Goal: Information Seeking & Learning: Learn about a topic

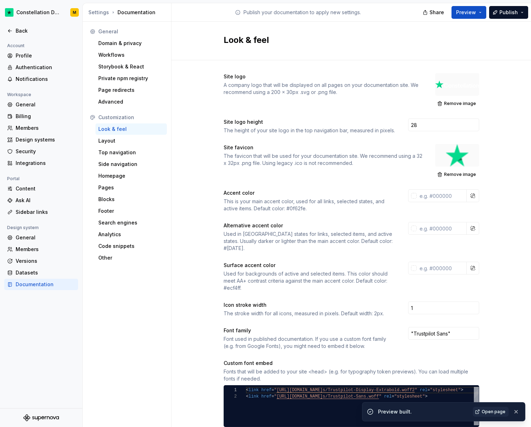
scroll to position [0, 103]
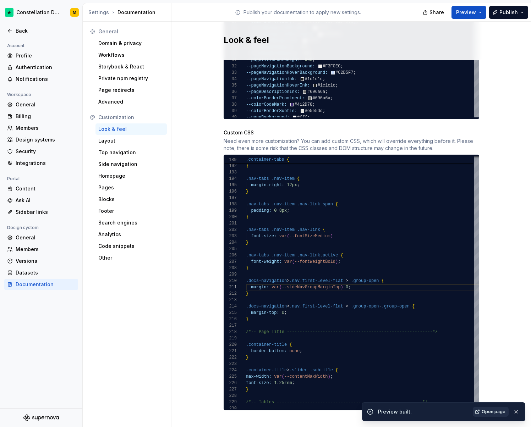
click at [495, 410] on span "Open page" at bounding box center [494, 412] width 24 height 6
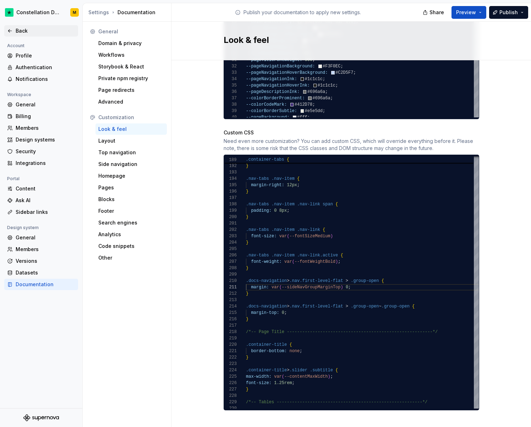
click at [34, 33] on div "Back" at bounding box center [46, 30] width 60 height 7
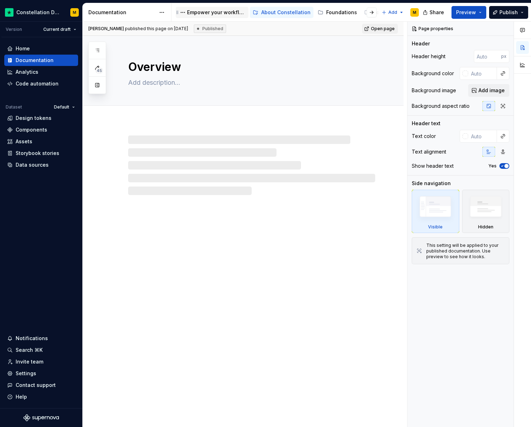
click at [197, 12] on div "Empower your workflow. Build incredible experiences." at bounding box center [216, 12] width 59 height 7
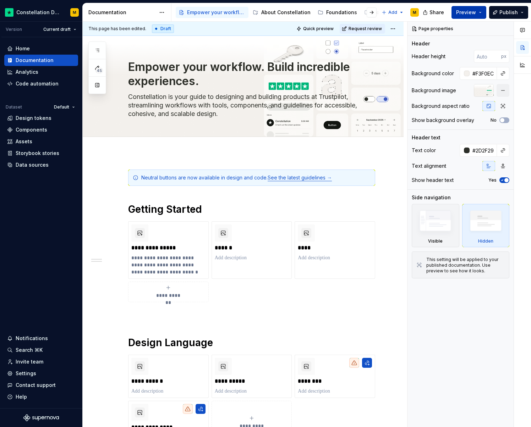
click at [466, 15] on span "Preview" at bounding box center [466, 12] width 20 height 7
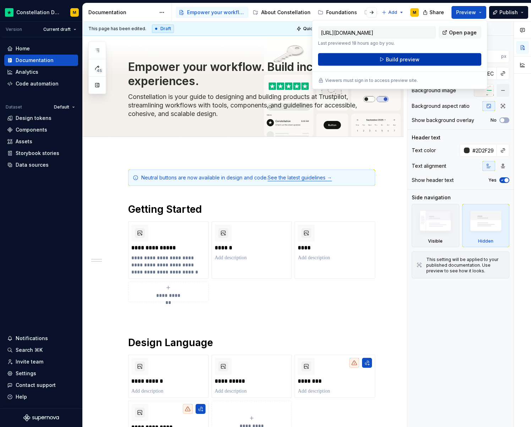
click at [395, 57] on span "Build preview" at bounding box center [403, 59] width 34 height 7
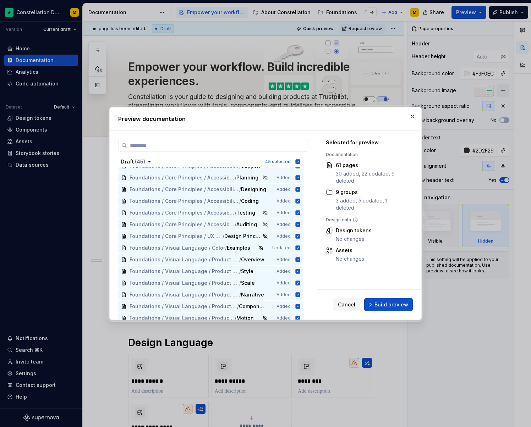
scroll to position [686, 0]
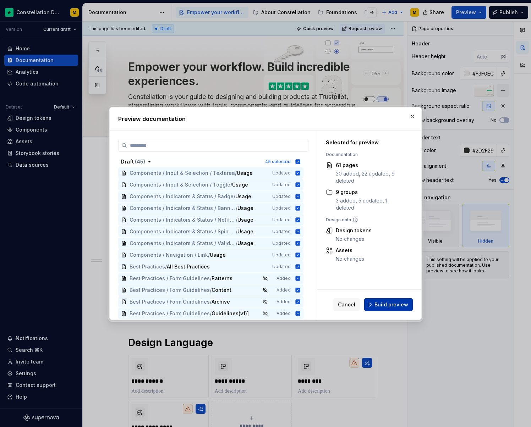
click at [405, 306] on span "Build preview" at bounding box center [391, 304] width 34 height 7
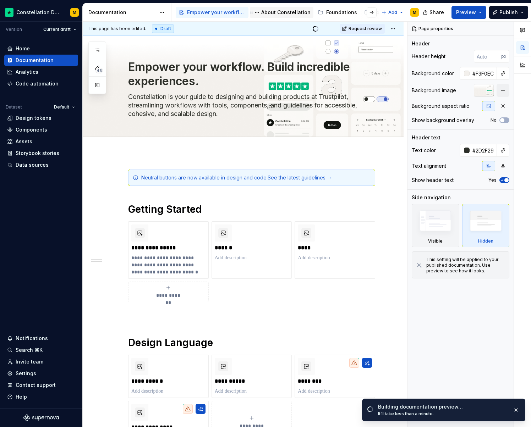
click at [266, 15] on div "About Constellation" at bounding box center [285, 12] width 49 height 7
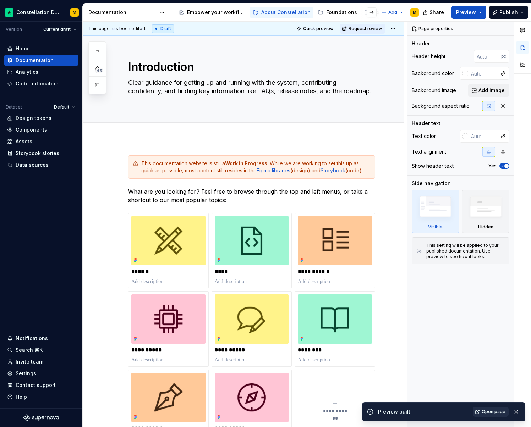
click at [493, 413] on span "Open page" at bounding box center [494, 412] width 24 height 6
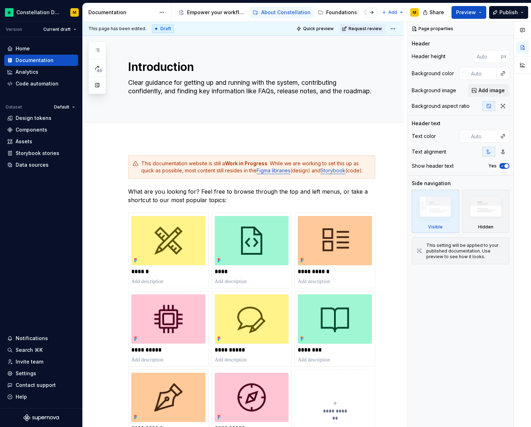
type textarea "*"
